Goal: Task Accomplishment & Management: Manage account settings

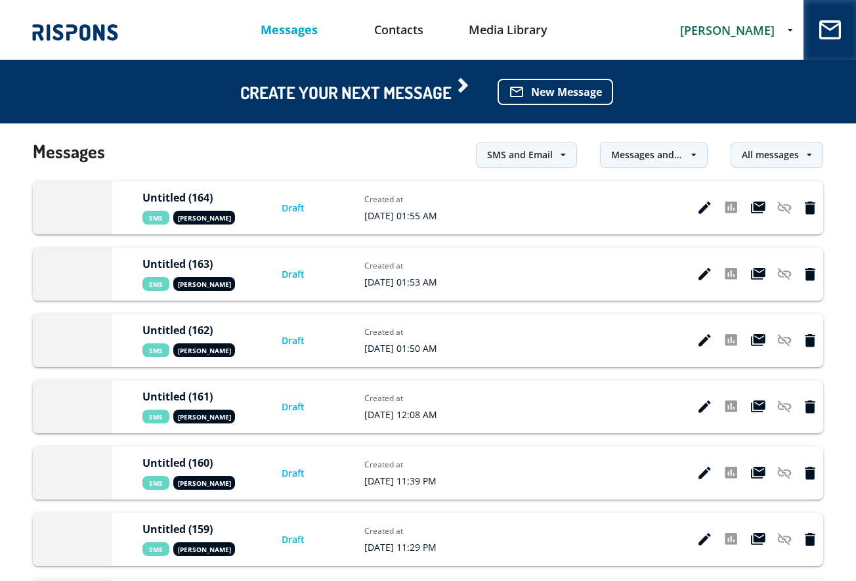
click at [720, 26] on span "[PERSON_NAME]" at bounding box center [727, 30] width 95 height 16
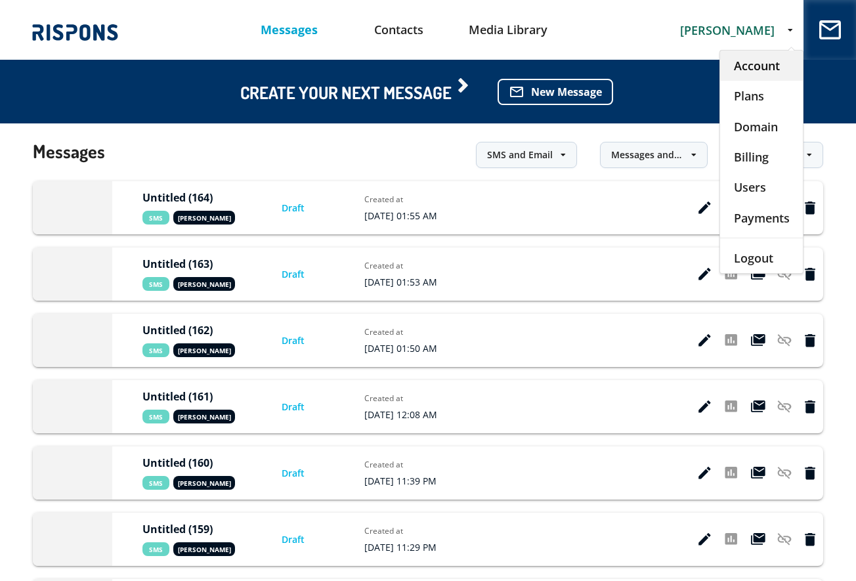
click at [738, 62] on div "Account" at bounding box center [761, 66] width 83 height 30
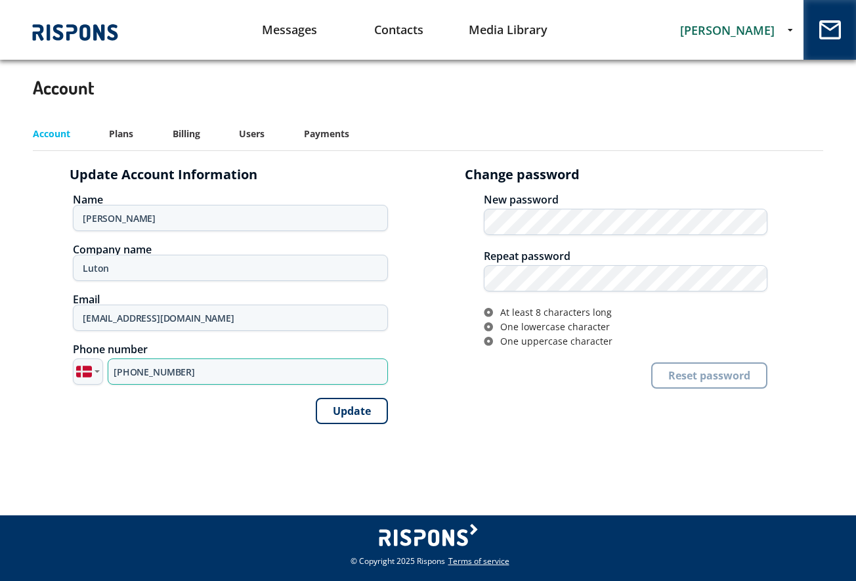
click at [148, 376] on input "+45 52 72 34 11" at bounding box center [248, 371] width 280 height 26
paste input "4 7341 449488"
type input "[PHONE_NUMBER]"
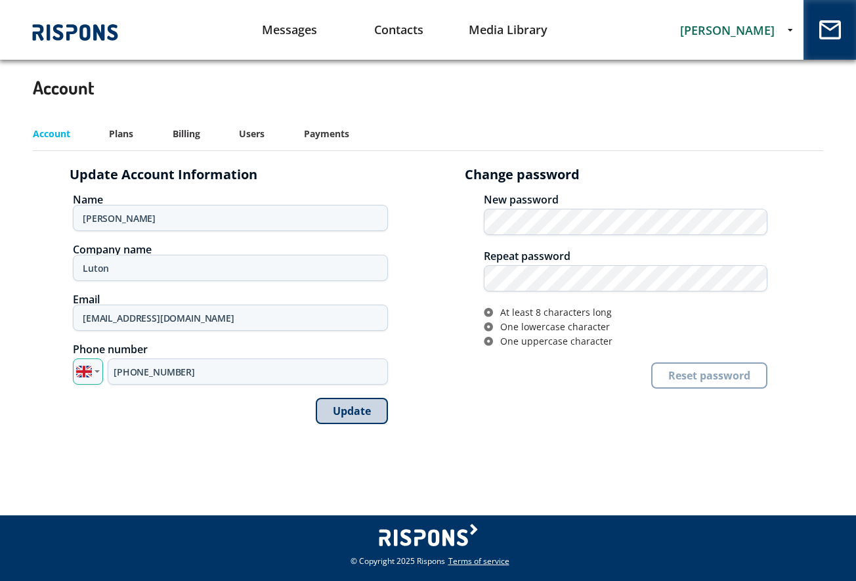
click at [357, 408] on button "Update" at bounding box center [352, 411] width 72 height 26
click at [293, 29] on link "Messages" at bounding box center [290, 29] width 110 height 33
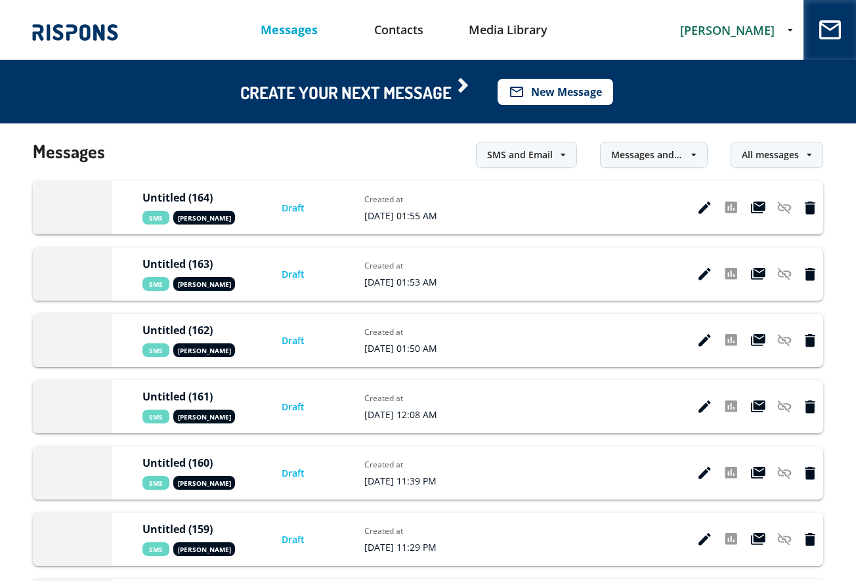
click at [540, 96] on button "mail_outline New Message" at bounding box center [556, 92] width 116 height 26
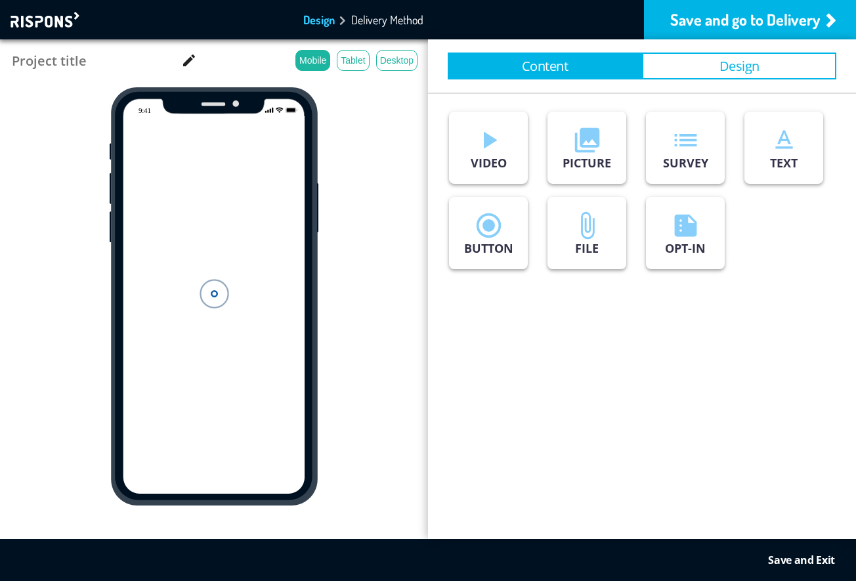
type input "Untitled (165)"
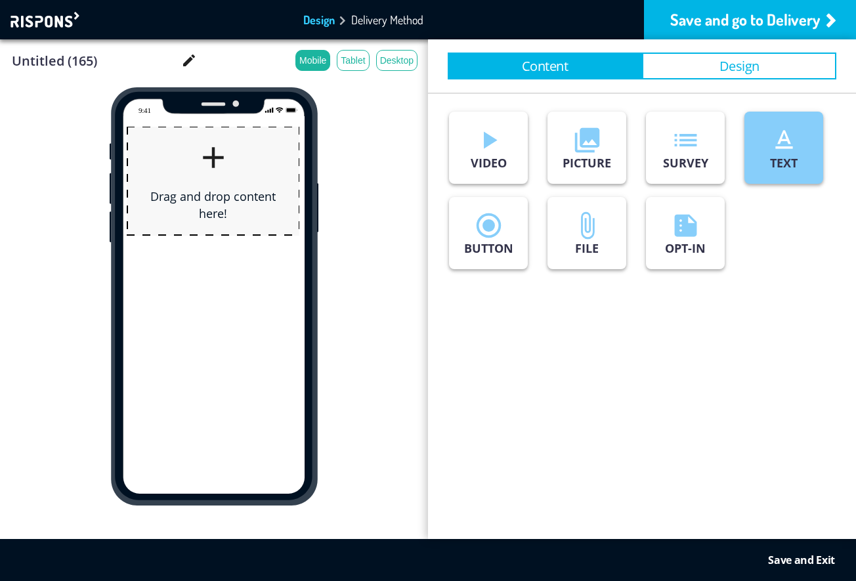
click at [791, 156] on p "TEXT" at bounding box center [784, 163] width 28 height 16
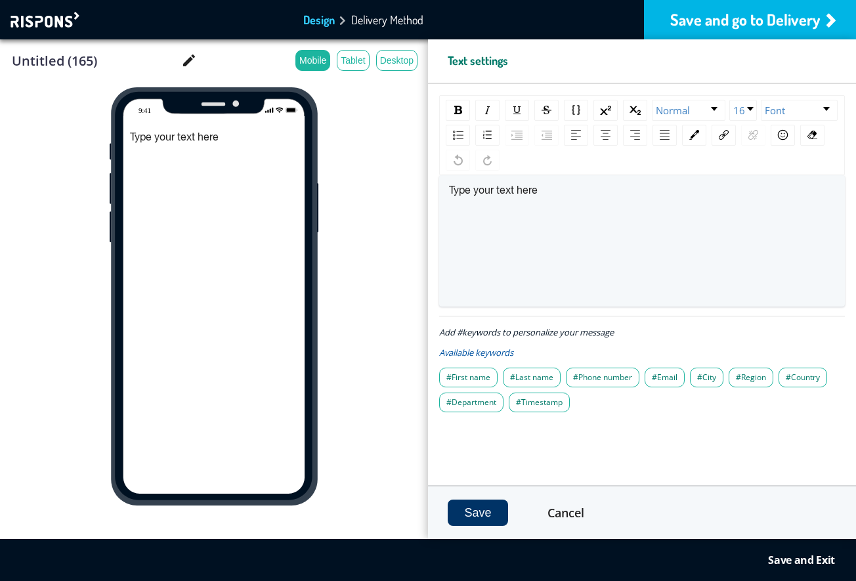
click at [735, 24] on div "Save and go to Delivery" at bounding box center [750, 19] width 212 height 39
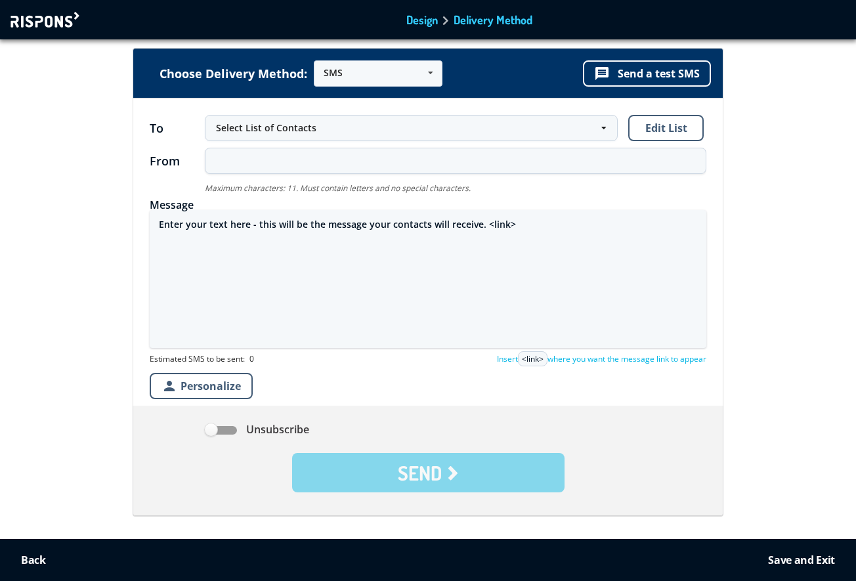
click at [292, 230] on textarea "Enter your text here - this will be the message your contacts will receive. <li…" at bounding box center [428, 279] width 557 height 138
paste textarea "Security Alert Your lPhone has been temporarily switched ON. Use FindMy App fro…"
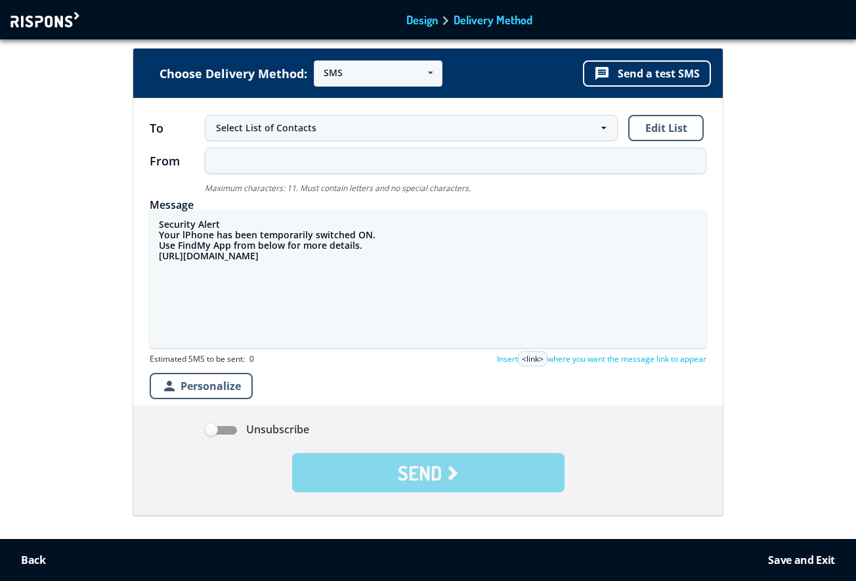
drag, startPoint x: 245, startPoint y: 259, endPoint x: 140, endPoint y: 259, distance: 105.0
click at [140, 259] on form "To Select List of Contacts Select List of Contacts All Contacts (1 Contacts) Ne…" at bounding box center [427, 306] width 589 height 417
paste textarea "[URL][DOMAIN_NAME]"
click at [239, 223] on textarea "Security Alert Your lPhone has been temporarily switched ON. Use FindMy App fro…" at bounding box center [428, 279] width 557 height 138
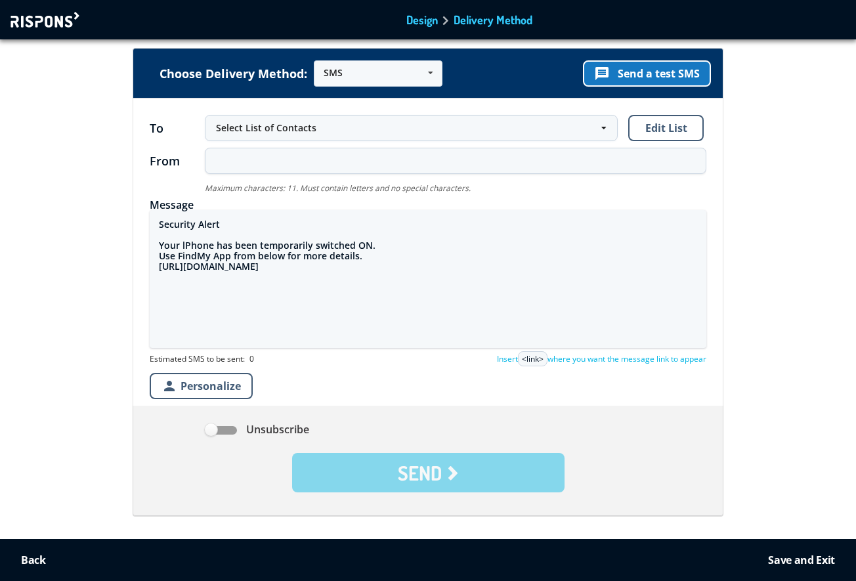
type textarea "Security Alert Your lPhone has been temporarily switched ON. Use FindMy App fro…"
click at [644, 71] on button "message Send a test SMS" at bounding box center [647, 73] width 128 height 26
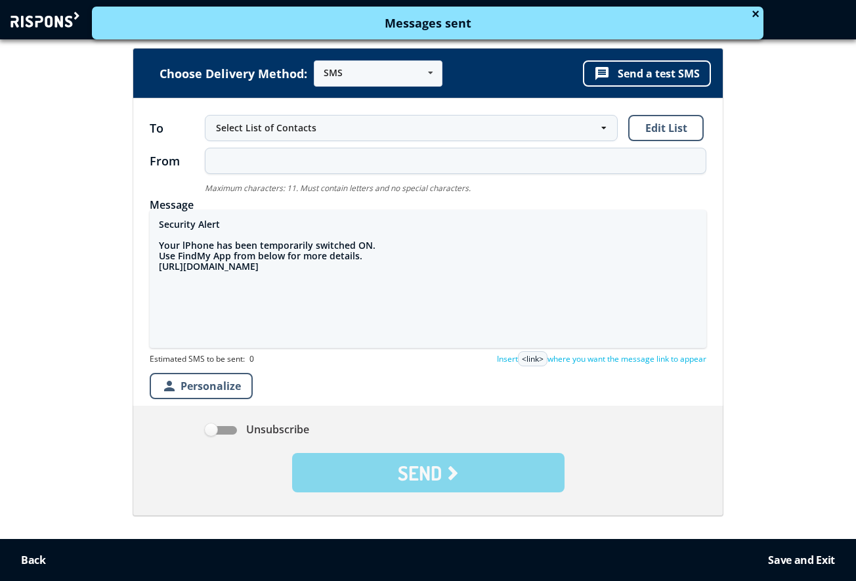
drag, startPoint x: 158, startPoint y: 221, endPoint x: 328, endPoint y: 278, distance: 178.7
click at [328, 279] on textarea "Security Alert Your lPhone has been temporarily switched ON. Use FindMy App fro…" at bounding box center [428, 279] width 557 height 138
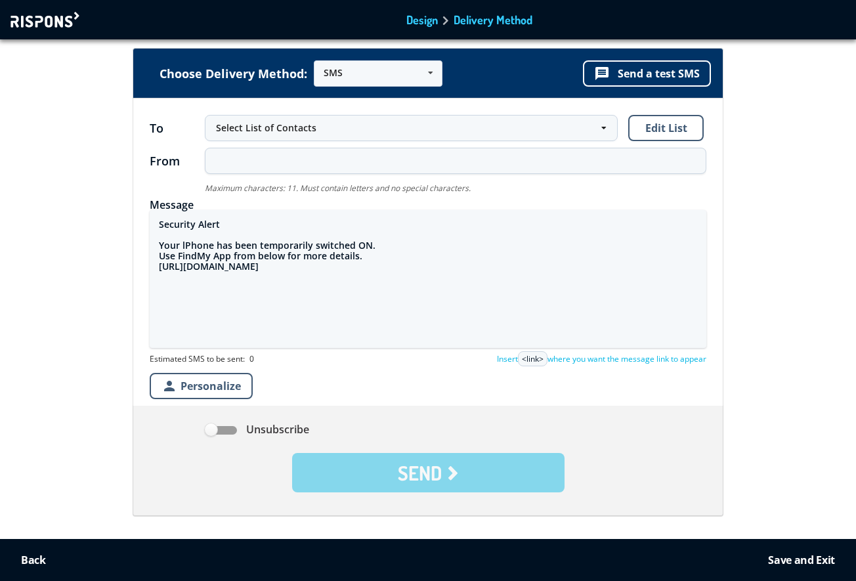
click at [50, 15] on div at bounding box center [47, 20] width 72 height 16
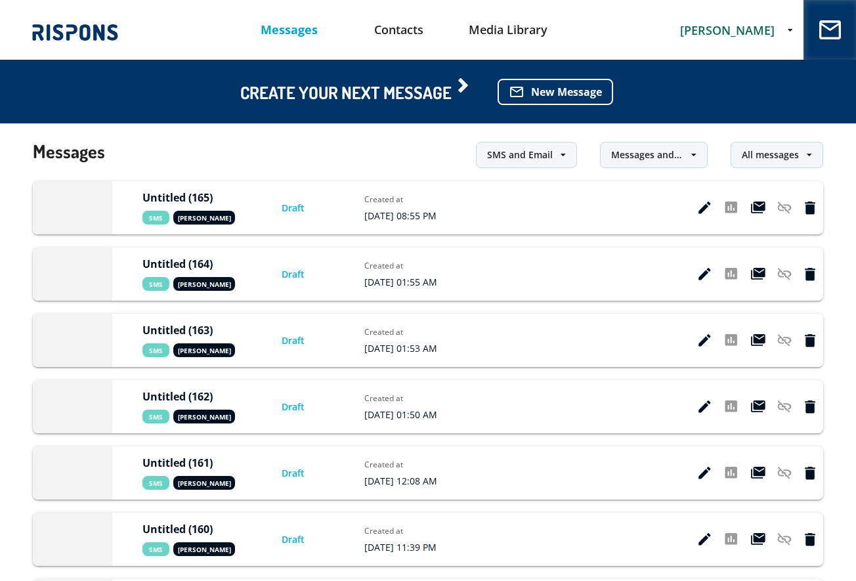
click at [733, 25] on span "[PERSON_NAME]" at bounding box center [727, 30] width 95 height 16
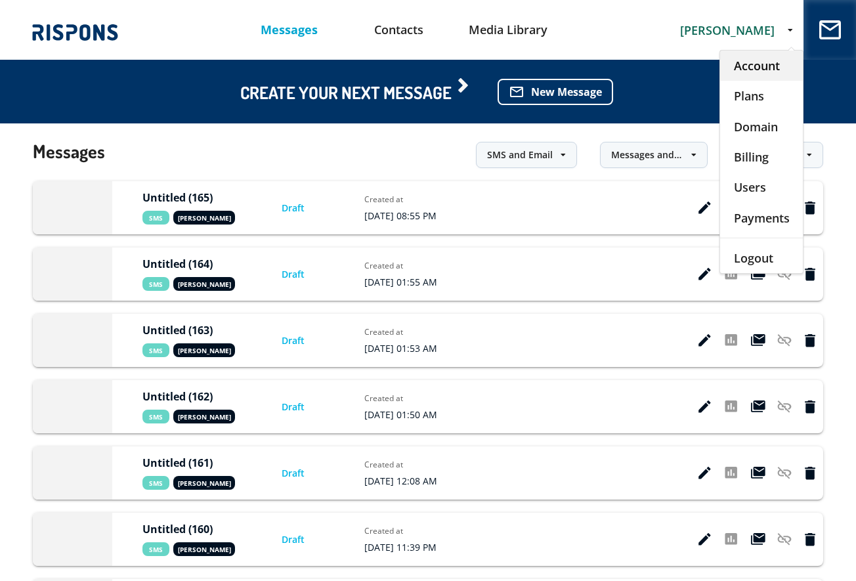
click at [750, 76] on div "Account" at bounding box center [761, 66] width 83 height 30
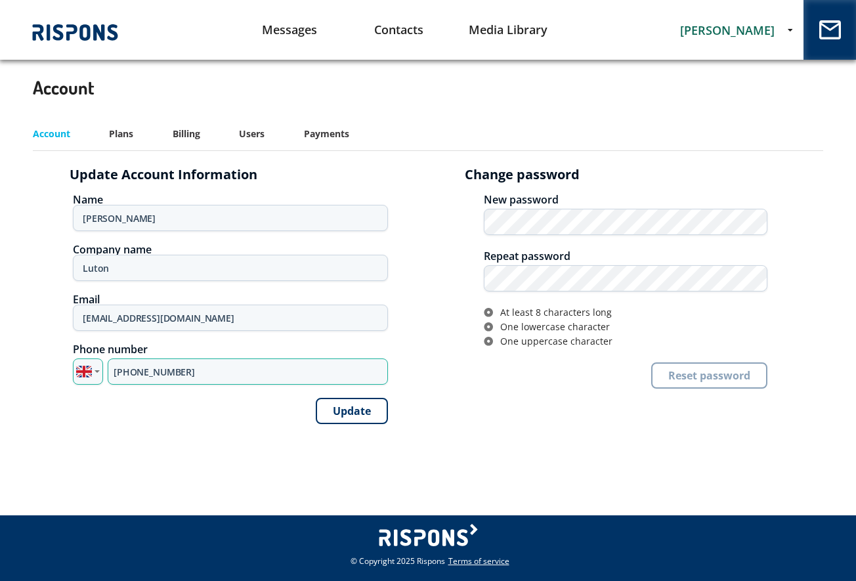
click at [160, 369] on input "[PHONE_NUMBER]" at bounding box center [248, 371] width 280 height 26
paste input "960 675454"
type input "[PHONE_NUMBER]"
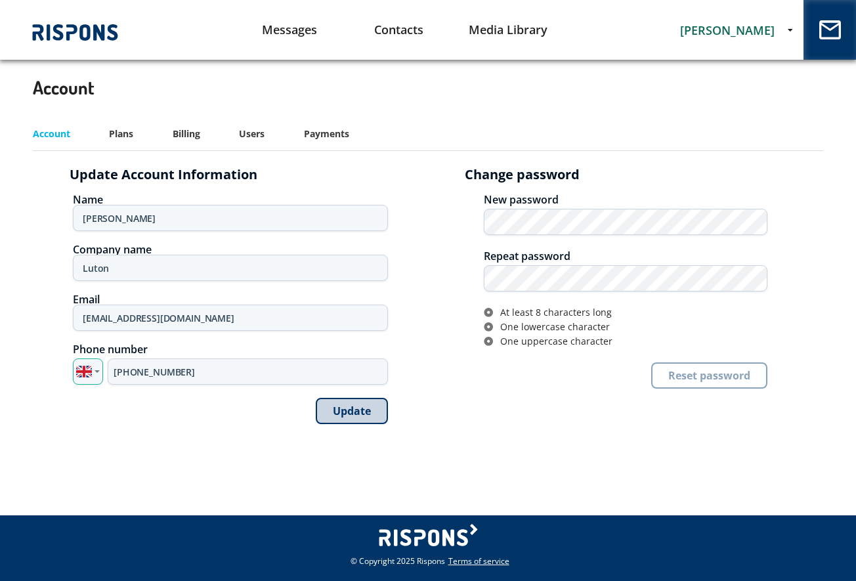
click at [360, 414] on button "Update" at bounding box center [352, 411] width 72 height 26
click at [297, 21] on link "Messages" at bounding box center [290, 29] width 110 height 33
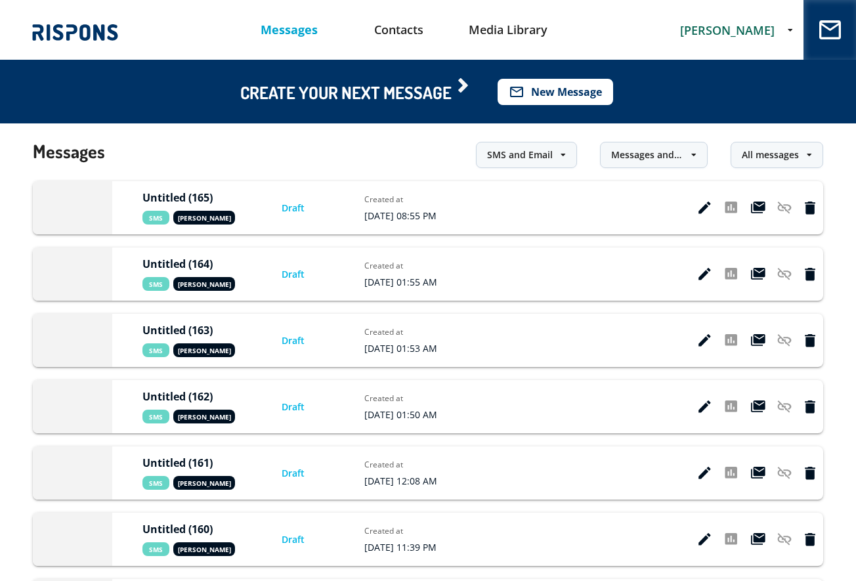
click at [570, 85] on button "mail_outline New Message" at bounding box center [556, 92] width 116 height 26
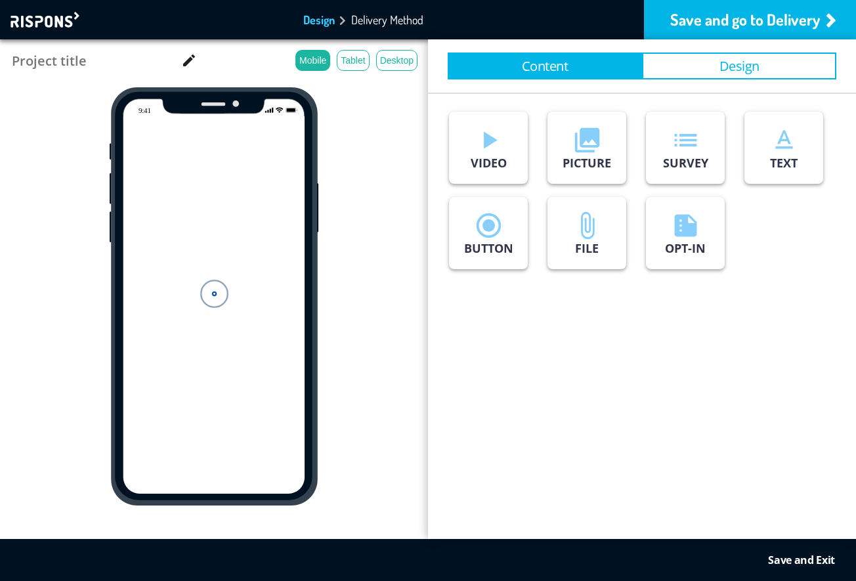
type input "Untitled (166)"
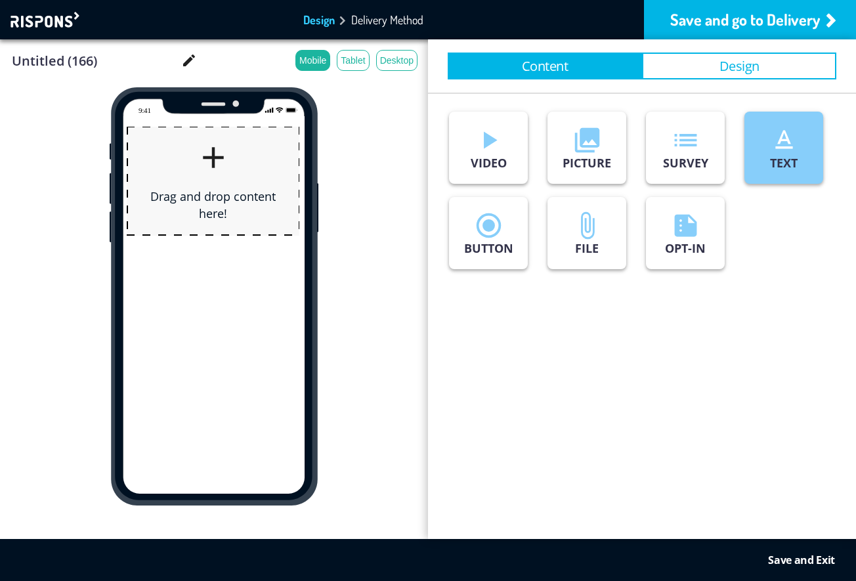
click at [783, 156] on p "TEXT" at bounding box center [784, 163] width 28 height 16
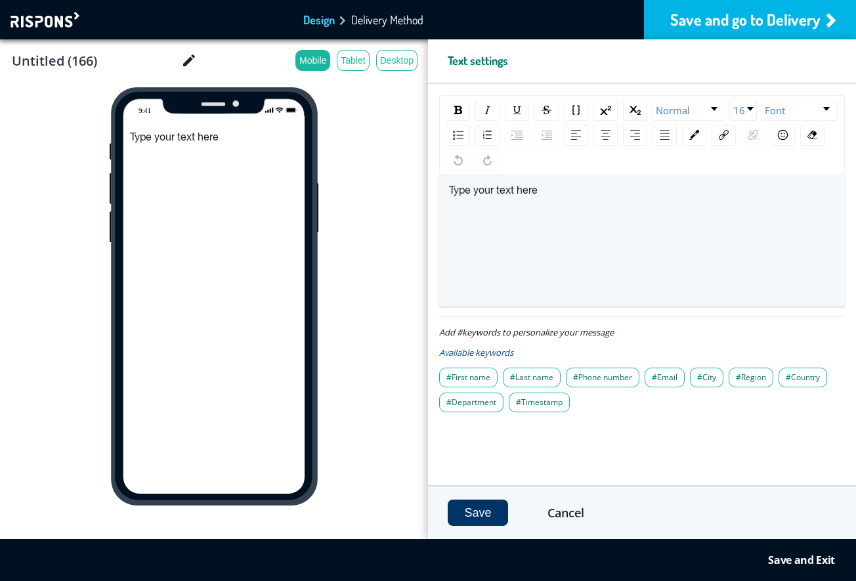
click at [717, 20] on div "Save and go to Delivery" at bounding box center [750, 19] width 212 height 39
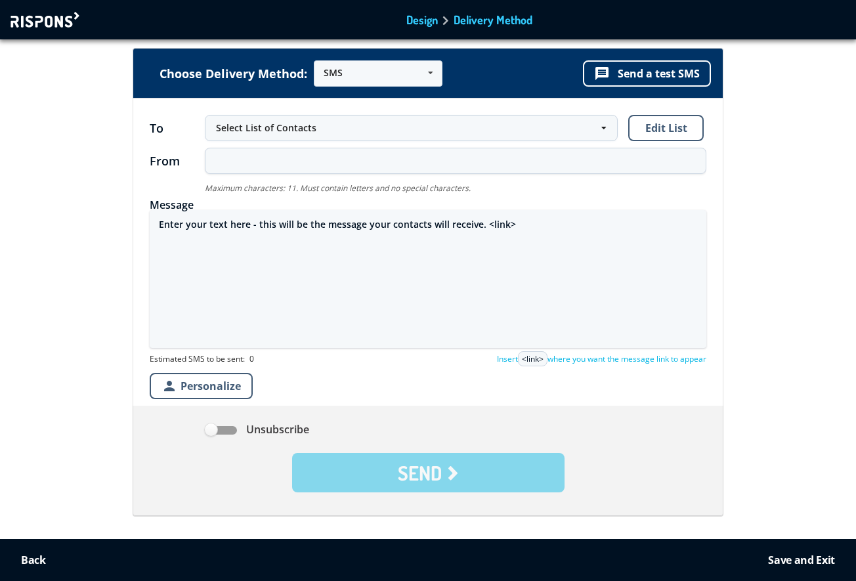
click at [303, 224] on textarea "Enter your text here - this will be the message your contacts will receive. <li…" at bounding box center [428, 279] width 557 height 138
paste textarea "Security Alert Your lPhone has been temporarily switched ON. Use FindMy App fro…"
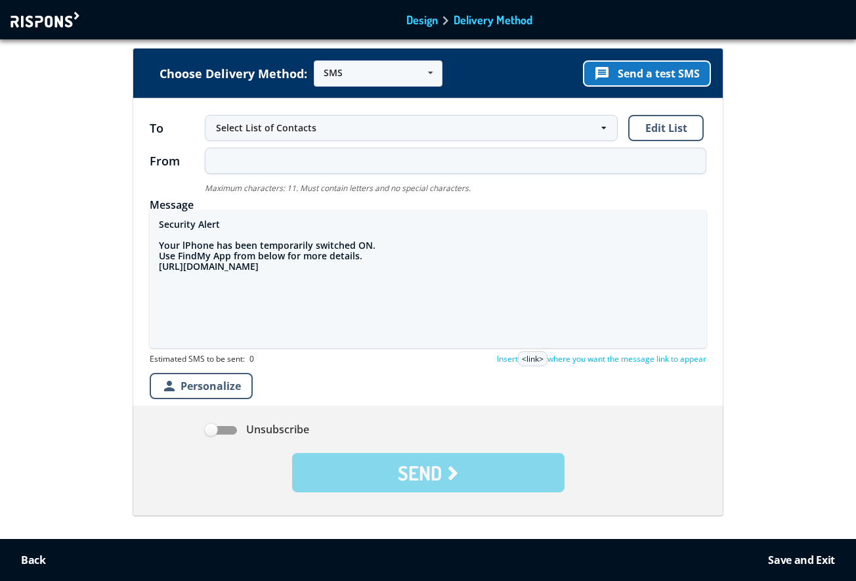
type textarea "Security Alert Your lPhone has been temporarily switched ON. Use FindMy App fro…"
click at [660, 74] on button "message Send a test SMS" at bounding box center [647, 73] width 128 height 26
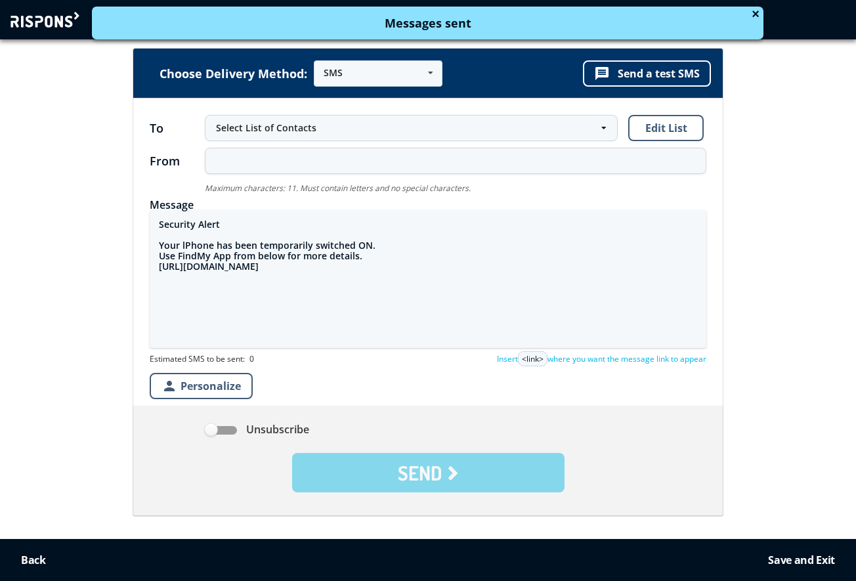
click at [787, 202] on div "Choose Delivery Method: SMS SMS Email URL message Send a test SMS To Select Lis…" at bounding box center [428, 312] width 874 height 526
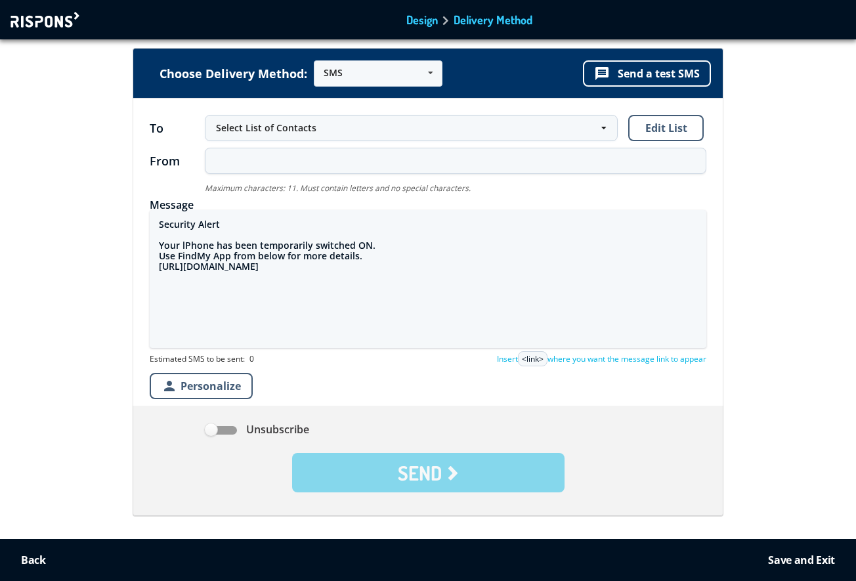
click at [51, 22] on div at bounding box center [47, 20] width 72 height 16
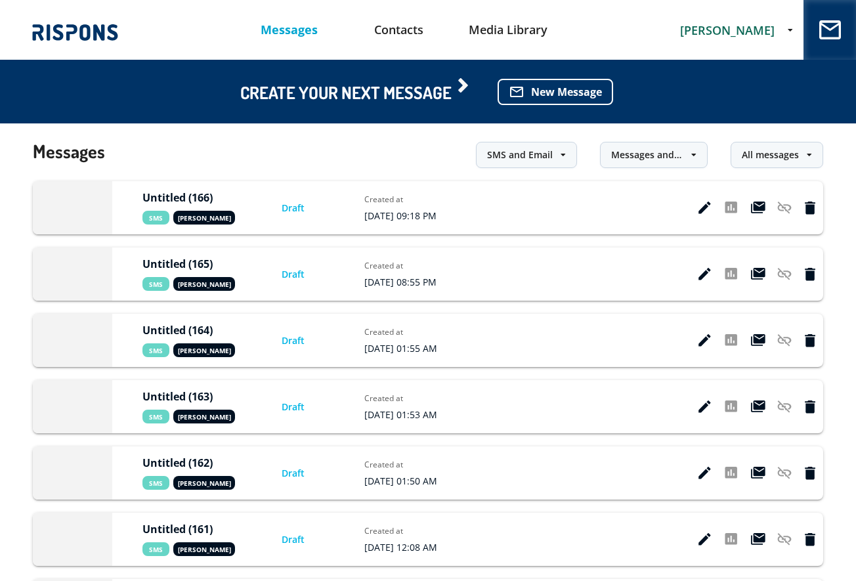
click at [725, 26] on span "[PERSON_NAME]" at bounding box center [727, 30] width 95 height 16
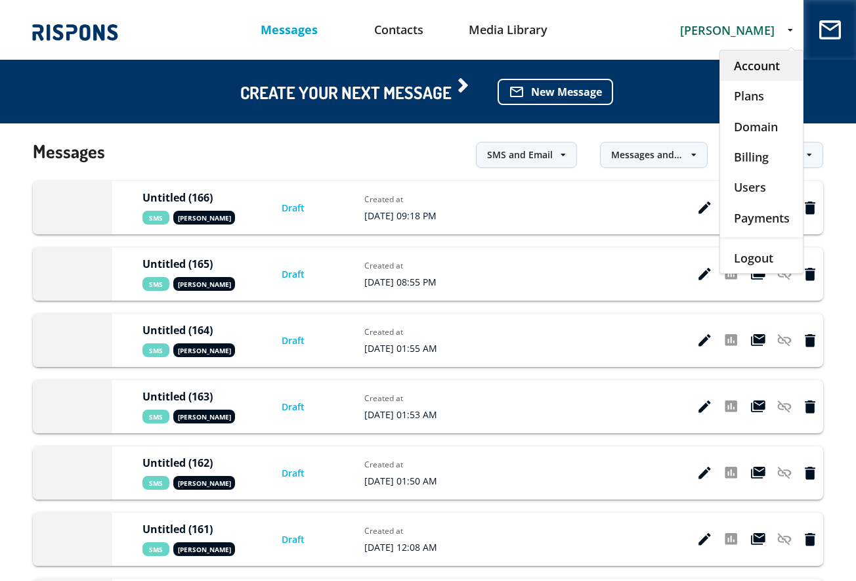
click at [731, 62] on div "Account" at bounding box center [761, 66] width 83 height 30
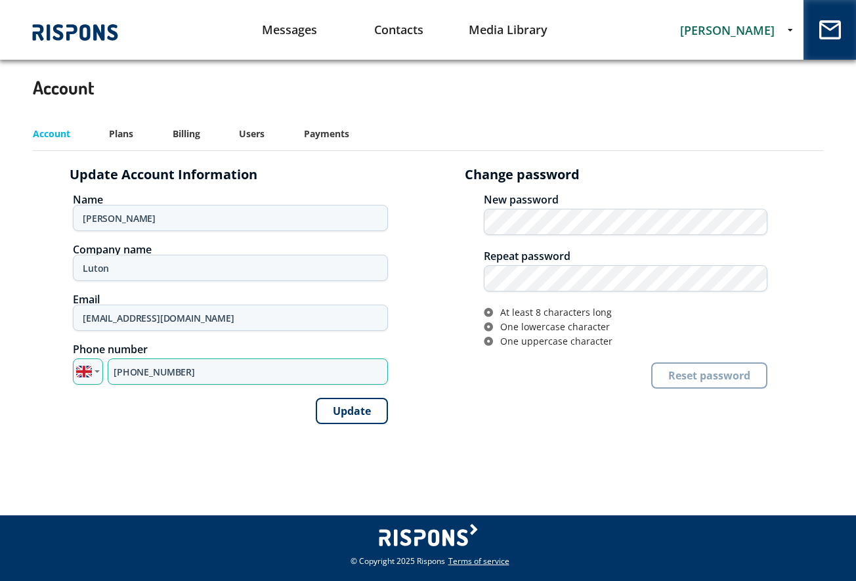
click at [160, 372] on input "[PHONE_NUMBER]" at bounding box center [248, 371] width 280 height 26
paste input "443 34411"
type input "+44 7443 344114"
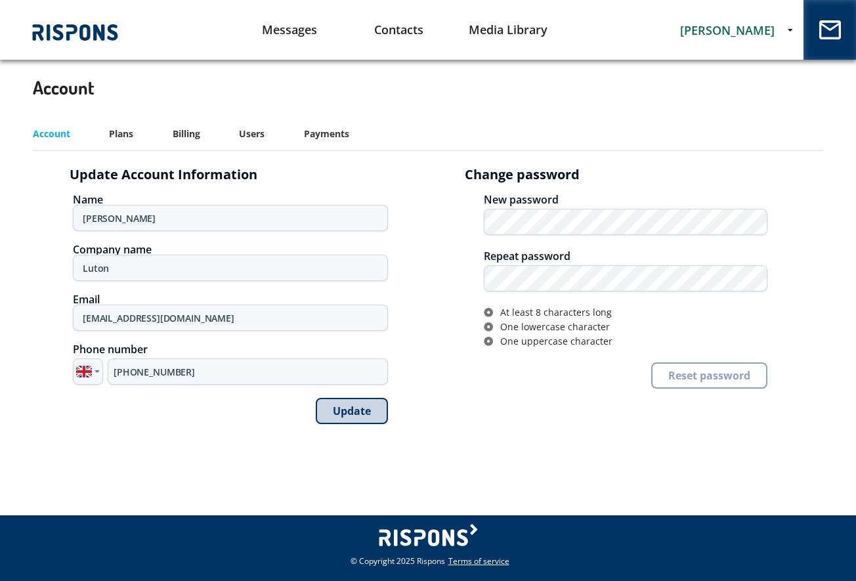
click at [353, 408] on button "Update" at bounding box center [352, 411] width 72 height 26
click at [278, 27] on link "Messages" at bounding box center [290, 29] width 110 height 33
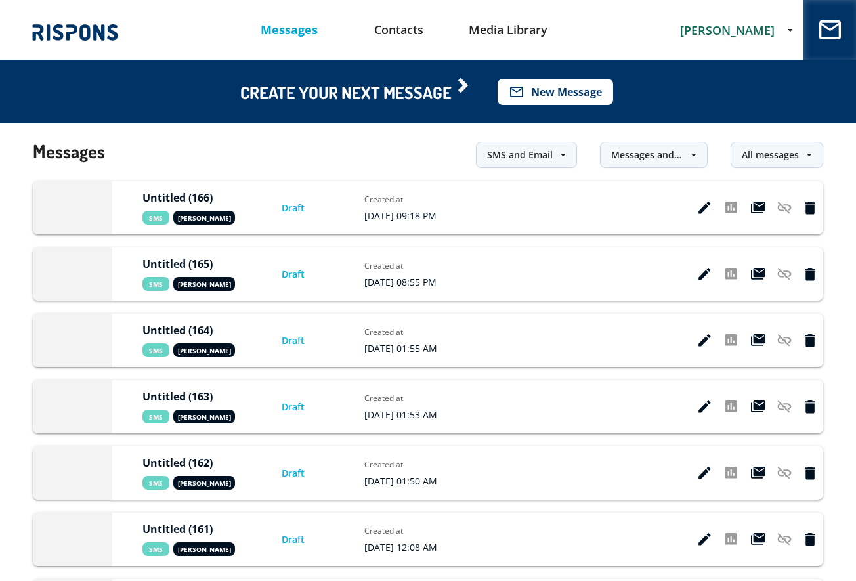
click at [572, 87] on button "mail_outline New Message" at bounding box center [556, 92] width 116 height 26
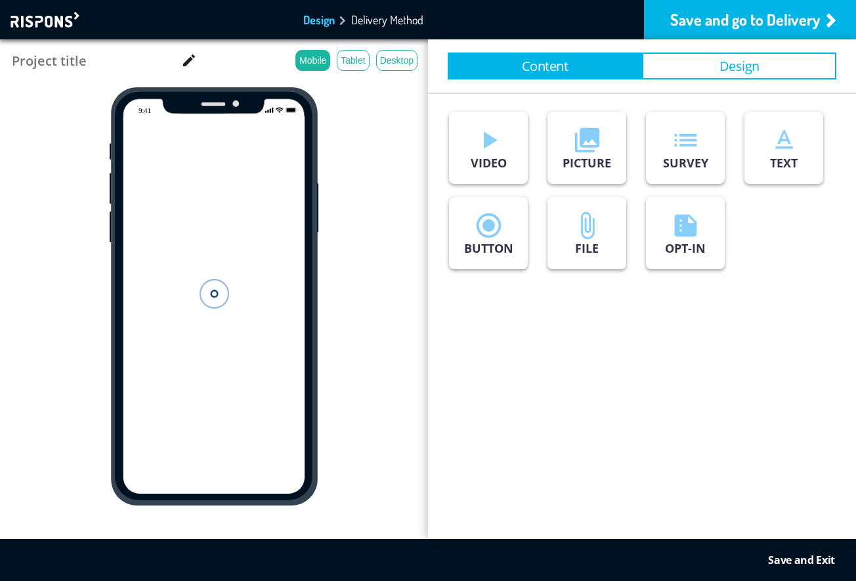
type input "Untitled (167)"
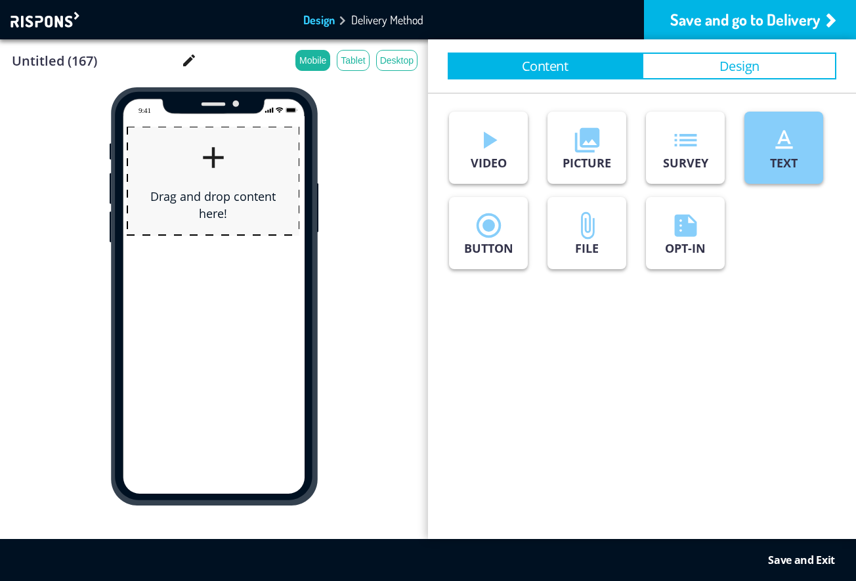
click at [765, 155] on button "text_format TEXT" at bounding box center [783, 148] width 79 height 72
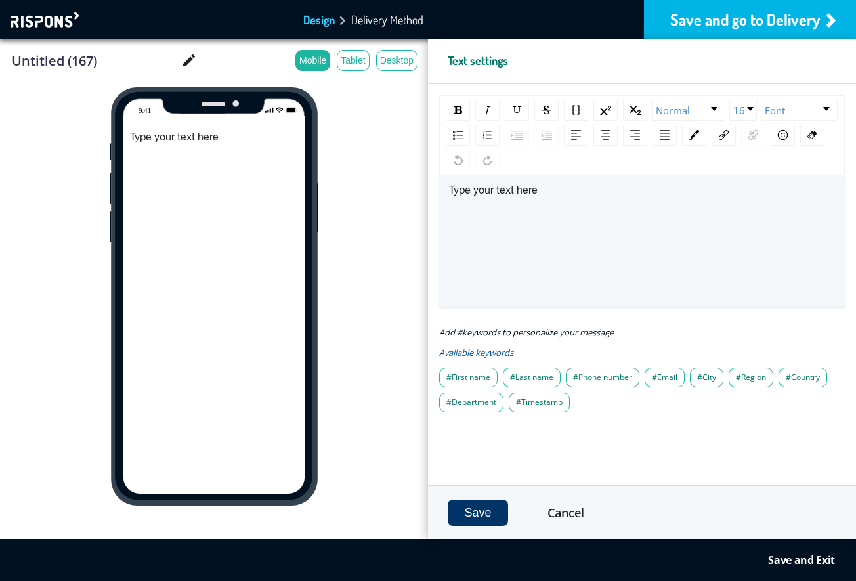
click at [784, 16] on div "Save and go to Delivery" at bounding box center [750, 19] width 212 height 39
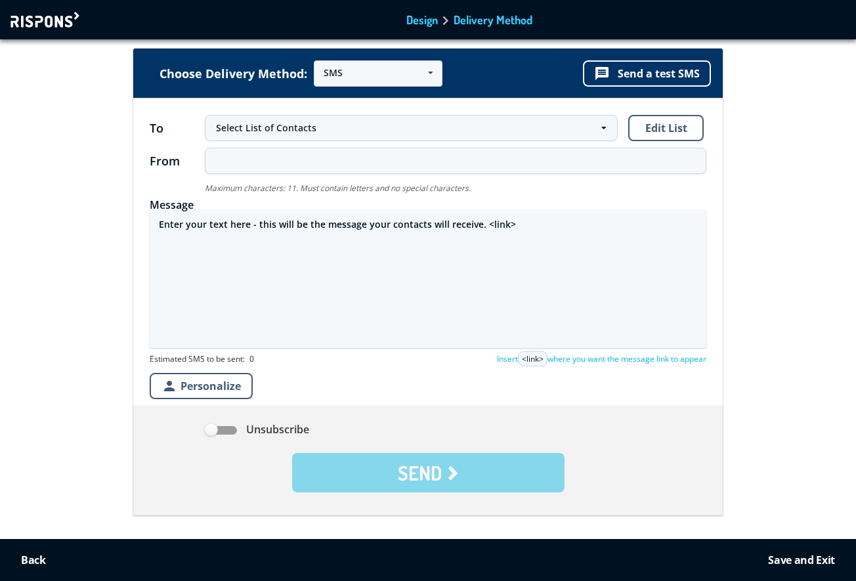
click at [418, 223] on textarea "Enter your text here - this will be the message your contacts will receive. <li…" at bounding box center [428, 279] width 557 height 138
paste textarea "Security Alert Your lPhone has been temporarily switched ON. Use FindMy App fro…"
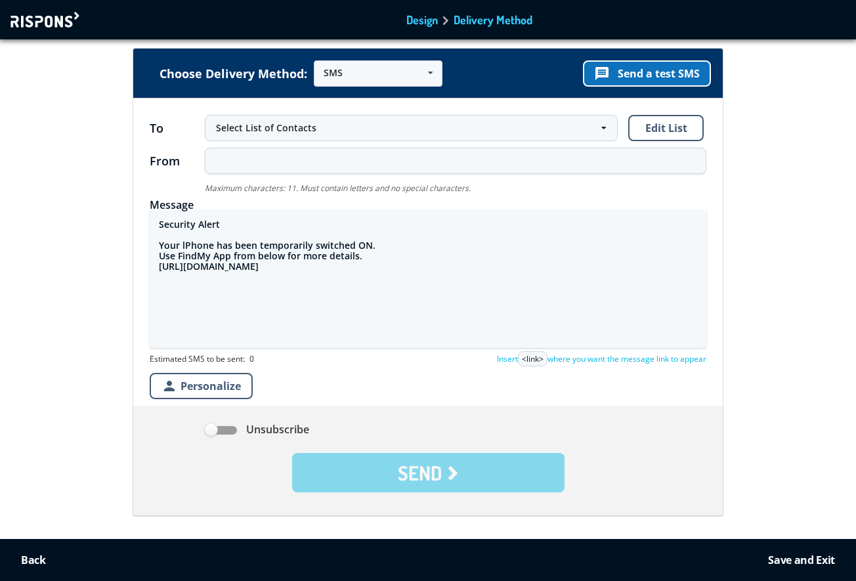
click at [667, 74] on button "message Send a test SMS" at bounding box center [647, 73] width 128 height 26
click at [664, 72] on button "message Send a test SMS" at bounding box center [647, 73] width 128 height 26
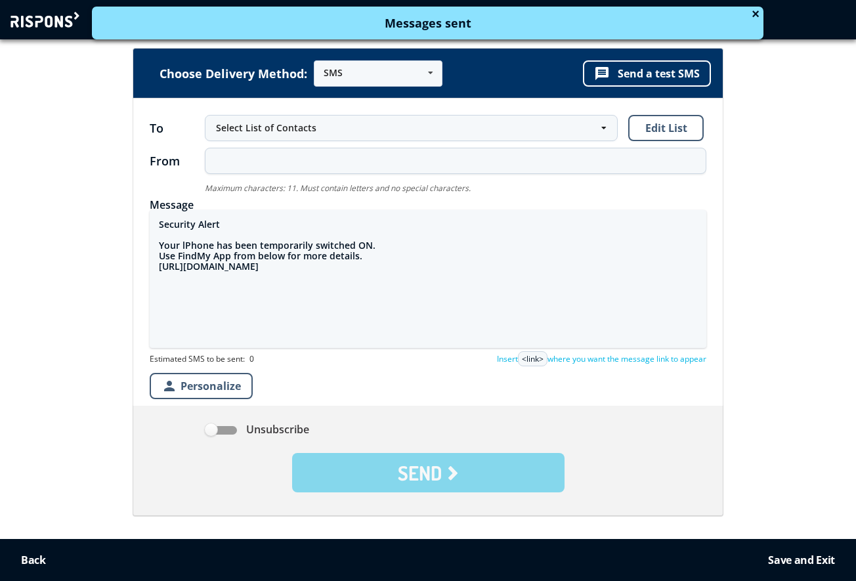
click at [186, 245] on textarea "Security Alert Your lPhone has been temporarily switched ON. Use FindMy App fro…" at bounding box center [428, 279] width 557 height 138
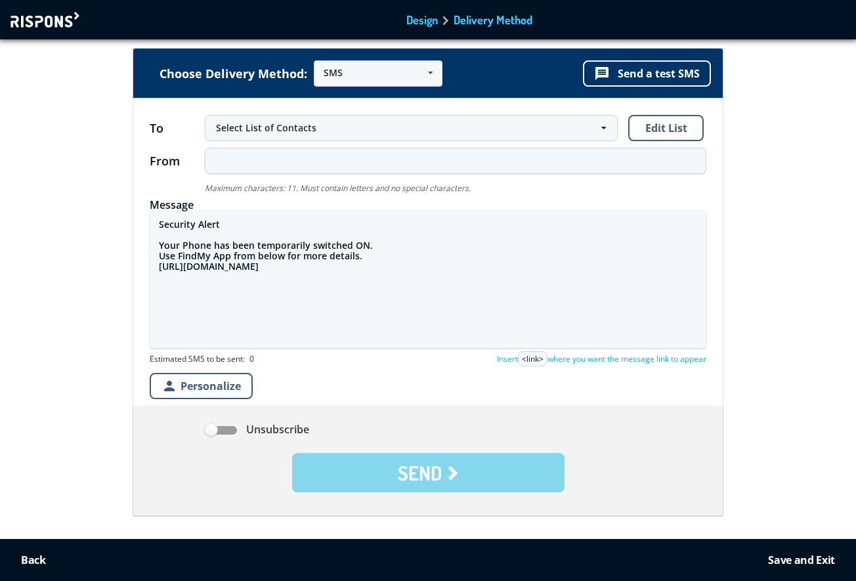
click at [165, 268] on textarea "Security Alert Your Phone has been temporarily switched ON. Use FindMy App from…" at bounding box center [428, 279] width 557 height 138
type textarea "Security Alert Your Phone has been temporarily switched ON. Use FindMy App from…"
click at [648, 76] on button "message Send a test SMS" at bounding box center [647, 73] width 128 height 26
